Goal: Transaction & Acquisition: Book appointment/travel/reservation

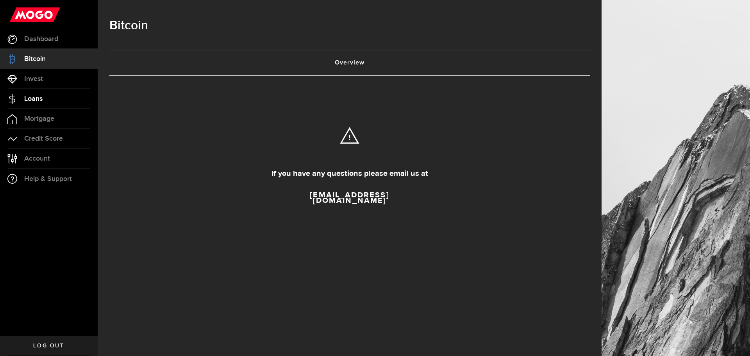
click at [32, 97] on span "Loans" at bounding box center [33, 98] width 18 height 7
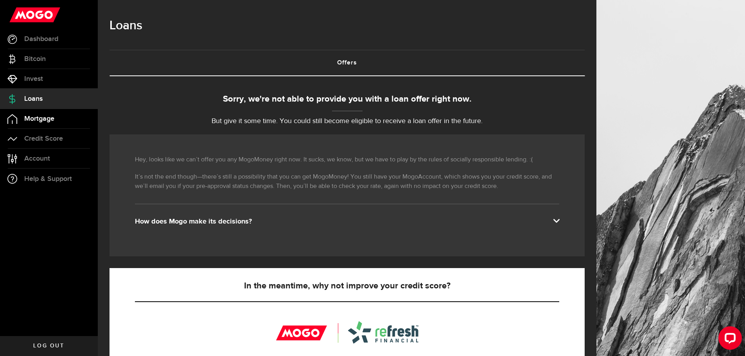
click at [52, 113] on link "Mortgage" at bounding box center [49, 119] width 98 height 20
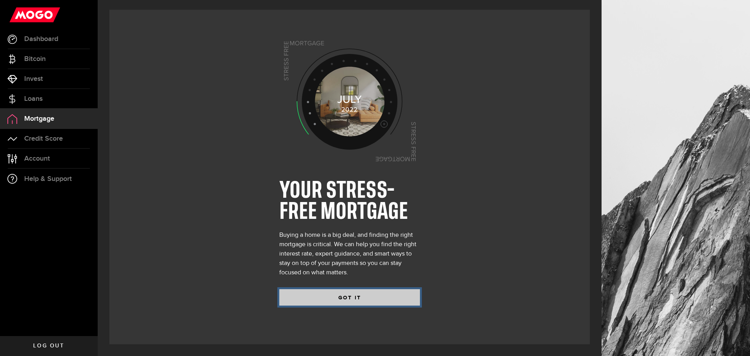
click at [338, 295] on button "GOT IT" at bounding box center [349, 297] width 141 height 16
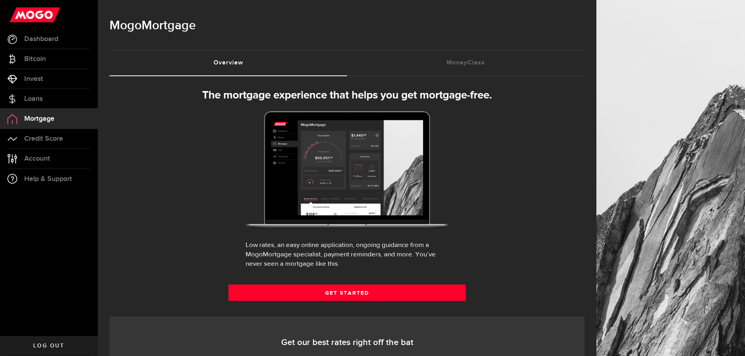
select select "3knYdhfXw4iYoq2m0WGQES"
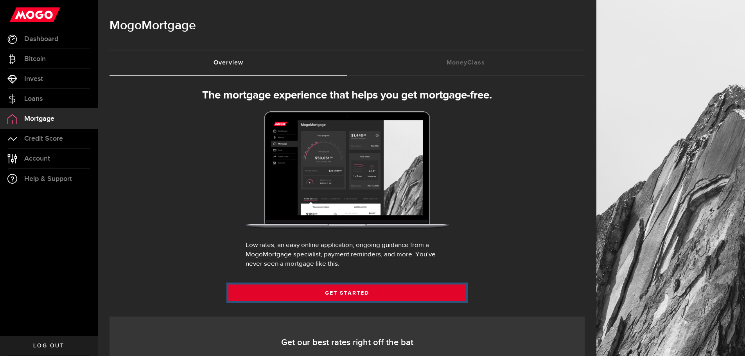
click at [350, 293] on link "Get Started" at bounding box center [347, 293] width 238 height 16
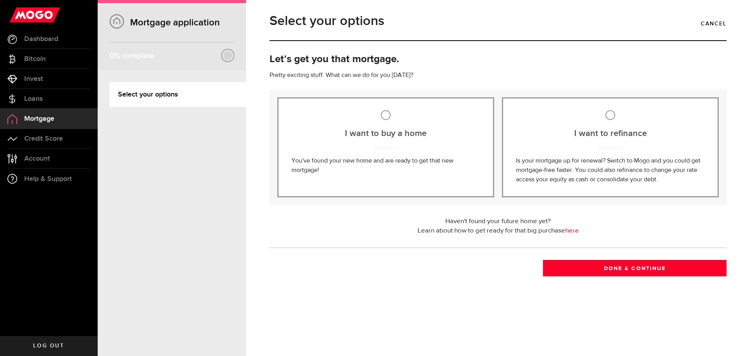
click at [368, 164] on p "You've found your new home and are ready to get that new mortgage!" at bounding box center [386, 165] width 189 height 19
radio input "true"
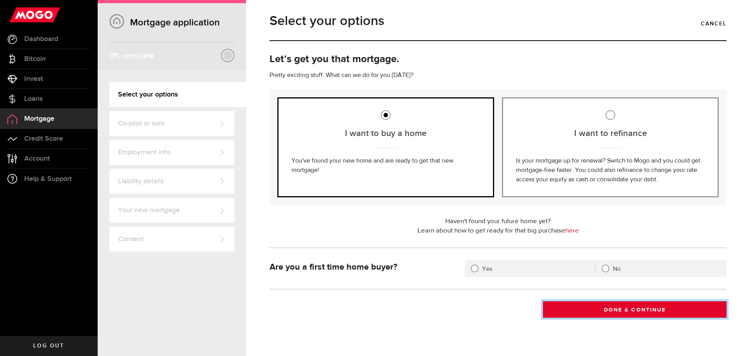
click at [620, 309] on button "Done & Continue" at bounding box center [635, 309] width 184 height 16
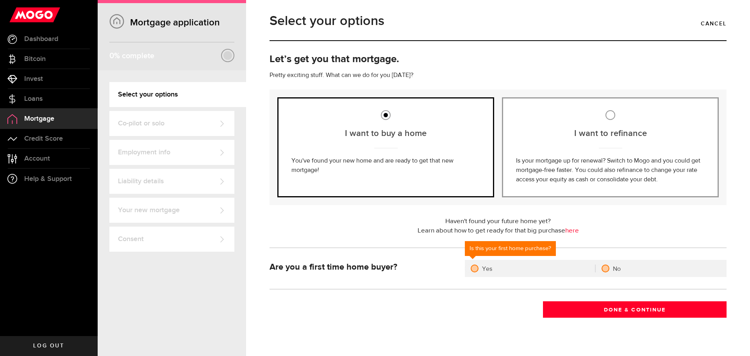
drag, startPoint x: 593, startPoint y: 266, endPoint x: 604, endPoint y: 269, distance: 11.3
click at [596, 266] on input "No" at bounding box center [600, 269] width 8 height 8
radio input "true"
click at [604, 269] on div at bounding box center [606, 268] width 6 height 6
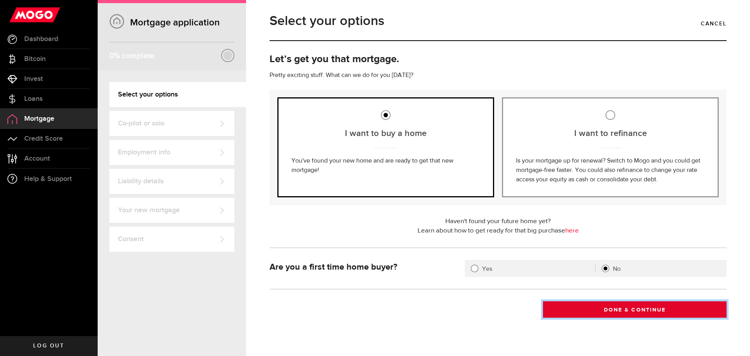
click at [600, 308] on button "Done & Continue" at bounding box center [635, 309] width 184 height 16
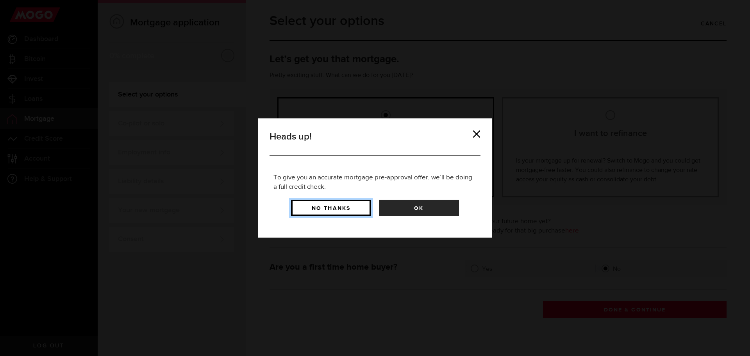
click at [332, 212] on button "No Thanks" at bounding box center [331, 208] width 80 height 16
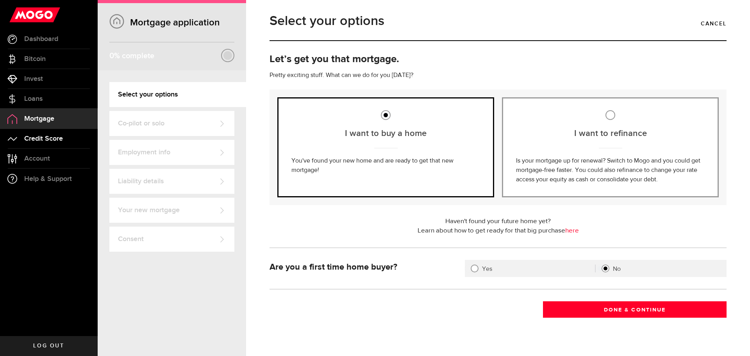
click at [35, 140] on span "Credit Score" at bounding box center [43, 138] width 39 height 7
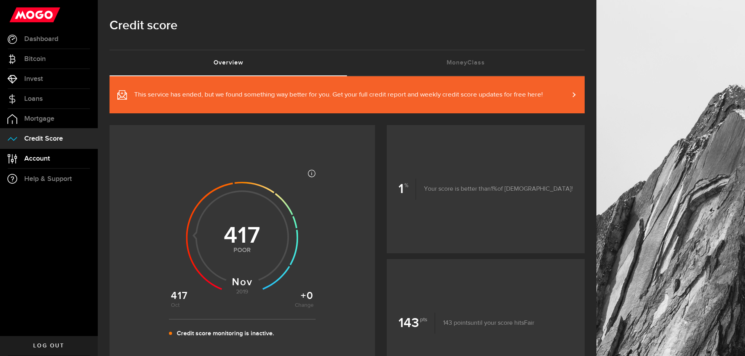
click at [34, 153] on link "Account Compte" at bounding box center [49, 159] width 98 height 20
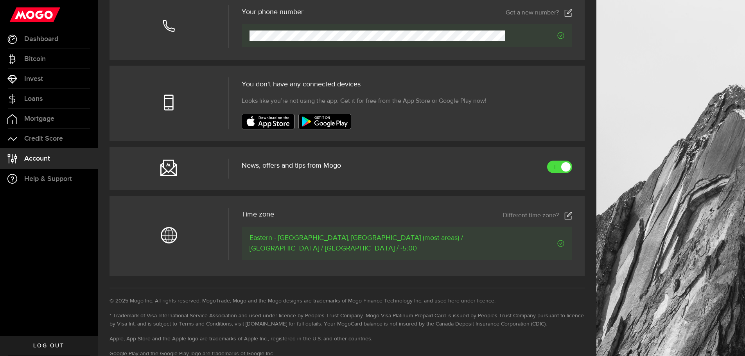
scroll to position [278, 0]
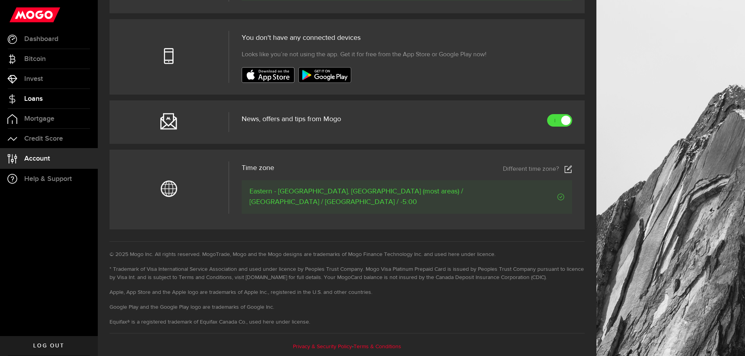
click at [30, 101] on span "Loans" at bounding box center [33, 98] width 18 height 7
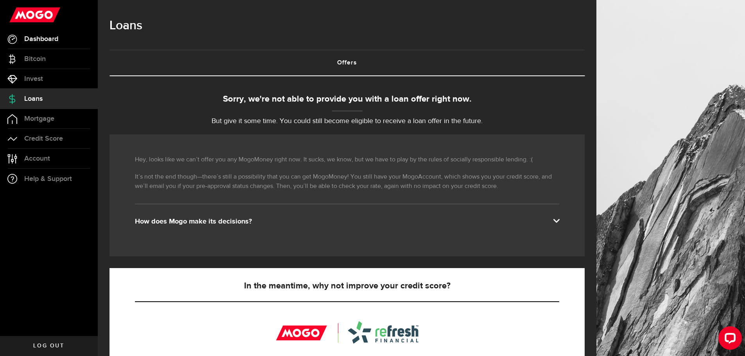
click at [36, 41] on span "Dashboard" at bounding box center [41, 39] width 34 height 7
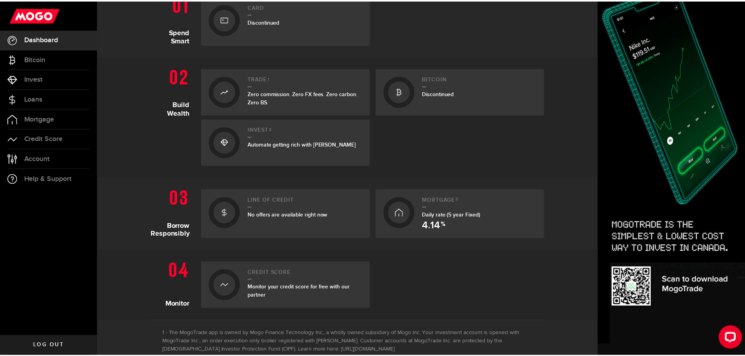
scroll to position [195, 0]
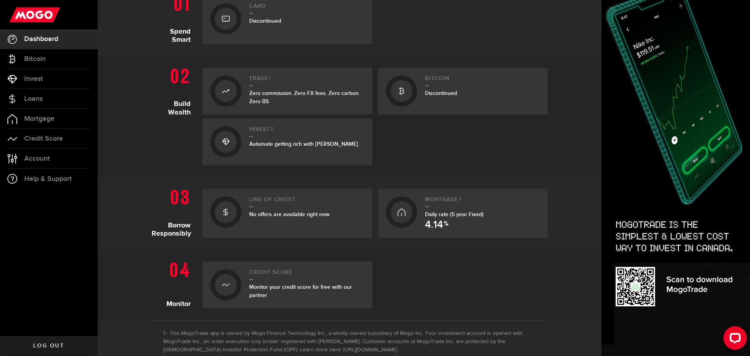
click at [265, 196] on link "Line of credit No offers are available right now" at bounding box center [287, 213] width 170 height 49
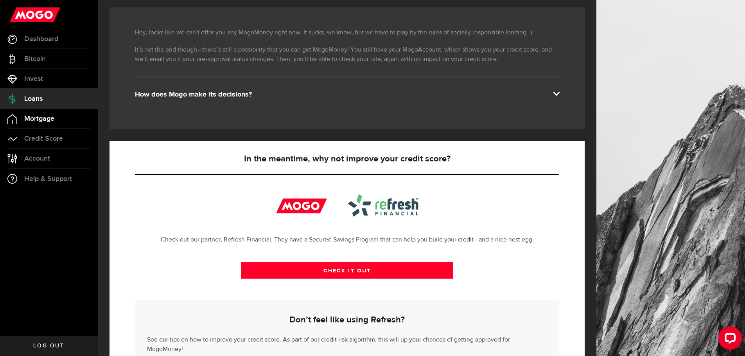
scroll to position [39, 0]
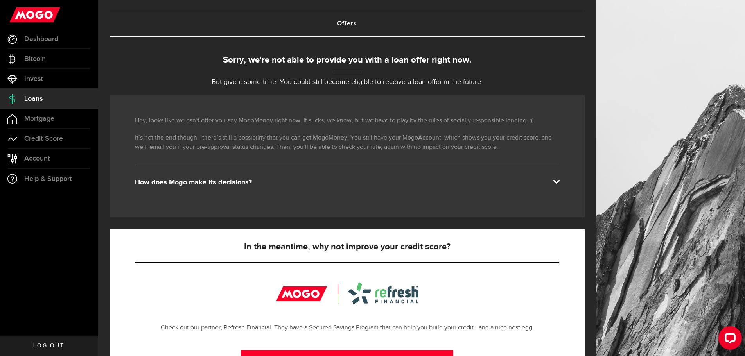
click at [42, 104] on link "Loans" at bounding box center [49, 99] width 98 height 20
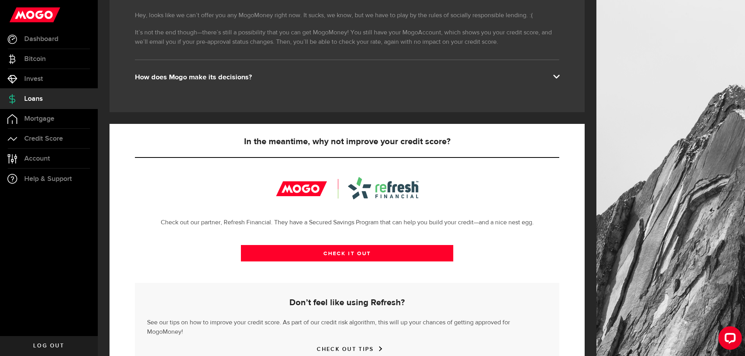
scroll to position [172, 0]
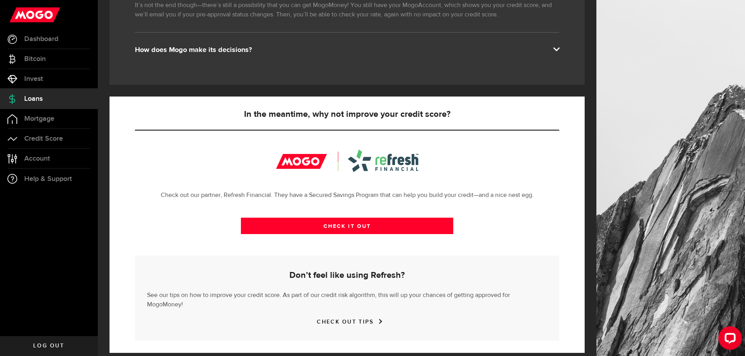
click at [355, 319] on link "CHECK OUT TIPS" at bounding box center [347, 322] width 60 height 7
